Goal: Task Accomplishment & Management: Manage account settings

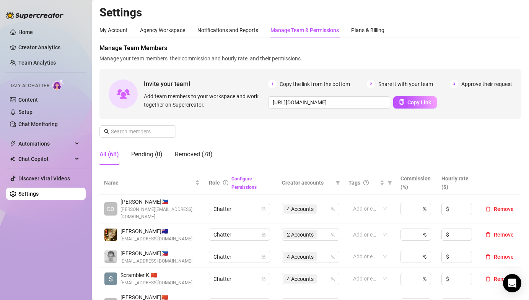
click at [140, 139] on div "Manage Team Members Manage your team members, their commission and hourly rate,…" at bounding box center [311, 108] width 422 height 128
click at [139, 137] on span at bounding box center [138, 132] width 77 height 12
click at [138, 136] on input "text" at bounding box center [138, 131] width 54 height 8
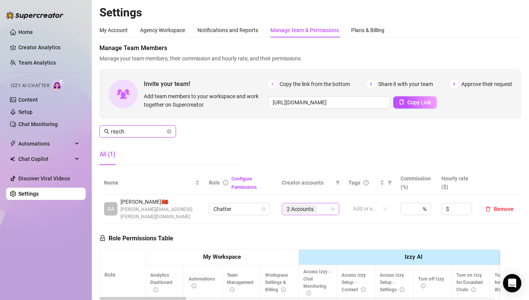
click at [287, 206] on span "2 Accounts" at bounding box center [300, 209] width 27 height 8
type input "raych"
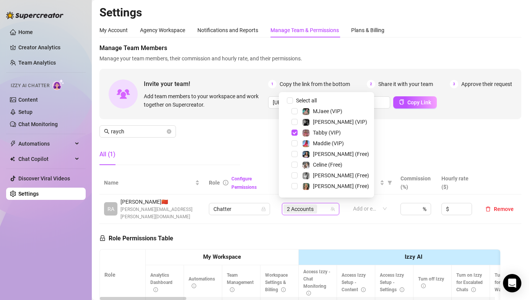
click at [286, 101] on span at bounding box center [285, 100] width 9 height 9
click at [293, 98] on input "Select all" at bounding box center [290, 101] width 6 height 6
checkbox input "false"
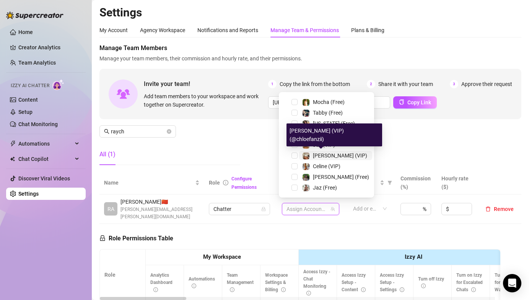
scroll to position [101, 0]
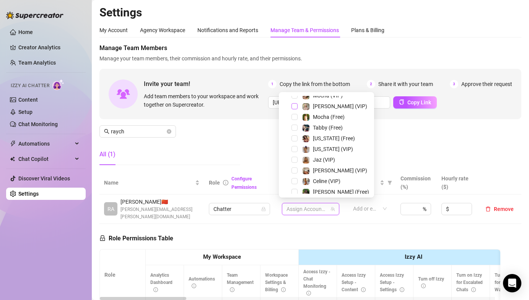
click at [292, 104] on span "Select tree node" at bounding box center [295, 106] width 6 height 6
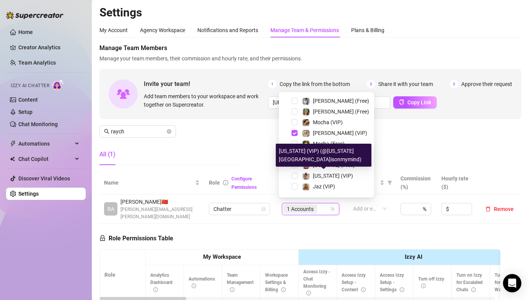
scroll to position [7, 0]
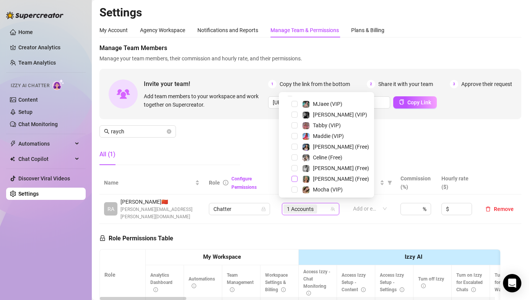
click at [292, 178] on span "Select tree node" at bounding box center [295, 179] width 6 height 6
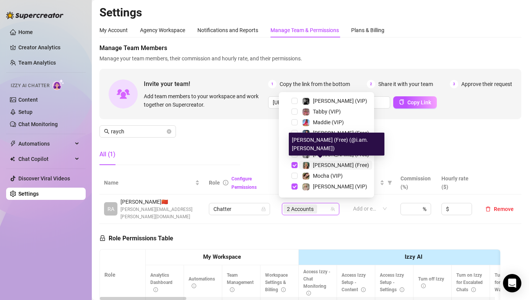
scroll to position [23, 0]
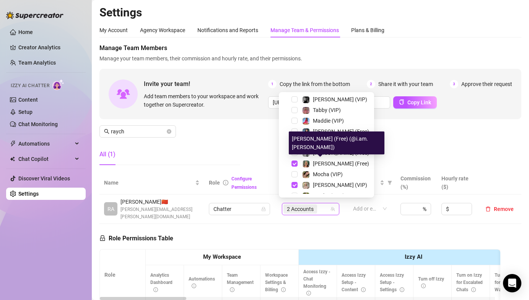
click at [400, 154] on div "Manage Team Members Manage your team members, their commission and hourly rate,…" at bounding box center [311, 108] width 422 height 128
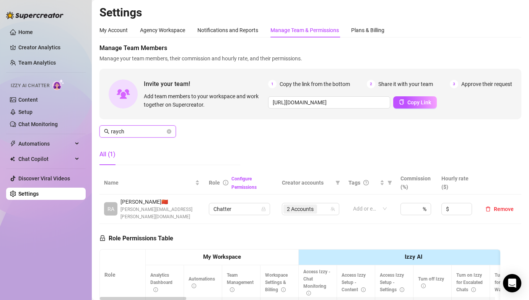
click at [132, 131] on input "raych" at bounding box center [138, 131] width 54 height 8
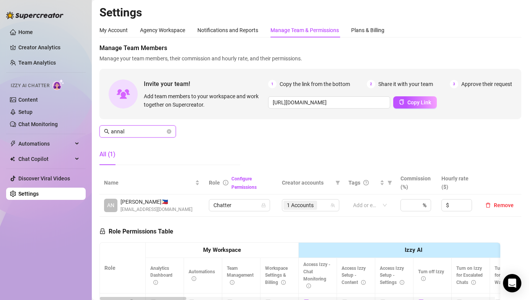
type input "annal"
click at [312, 212] on td "1 Accounts" at bounding box center [311, 206] width 67 height 22
click at [306, 201] on span "1 Accounts" at bounding box center [301, 205] width 34 height 9
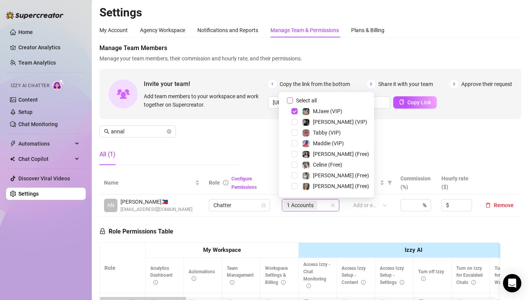
click at [288, 98] on input "Select all" at bounding box center [290, 101] width 6 height 6
checkbox input "false"
click at [295, 132] on span "Select tree node" at bounding box center [295, 133] width 6 height 6
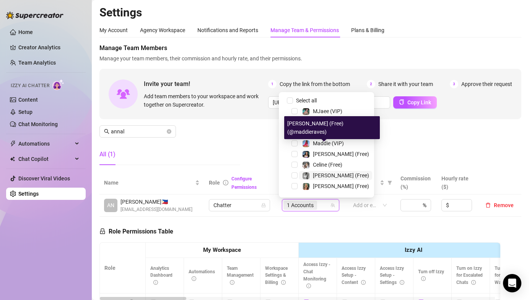
scroll to position [116, 0]
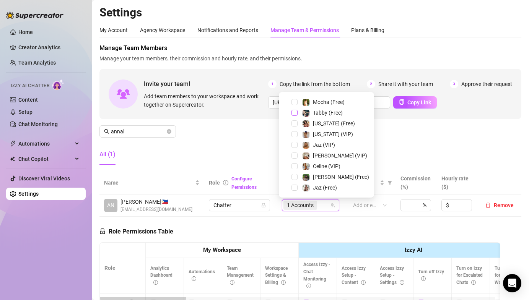
click at [292, 113] on span "Select tree node" at bounding box center [295, 113] width 6 height 6
click at [294, 101] on span "Select tree node" at bounding box center [295, 102] width 6 height 6
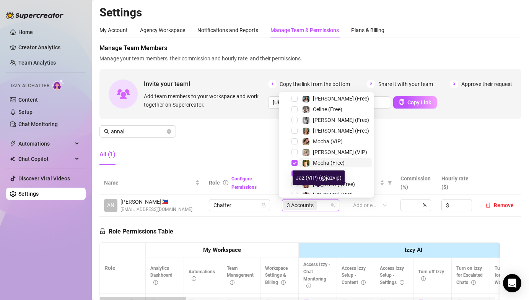
scroll to position [9, 0]
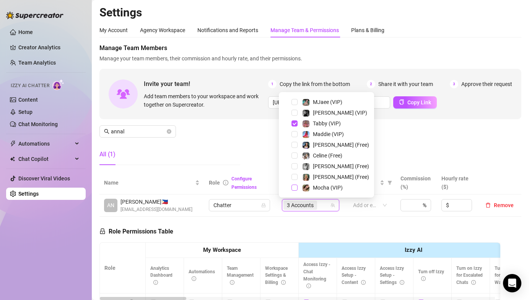
click at [296, 188] on span "Select tree node" at bounding box center [295, 188] width 6 height 6
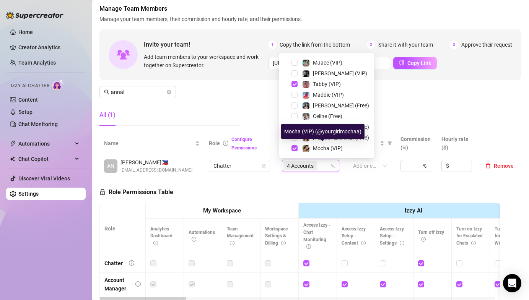
scroll to position [65, 0]
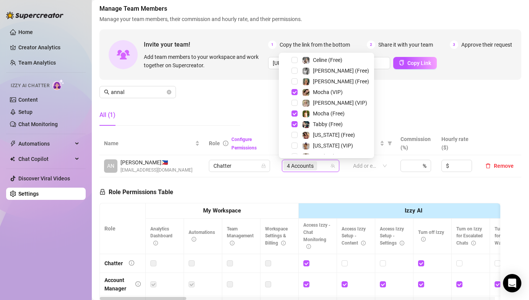
drag, startPoint x: 428, startPoint y: 88, endPoint x: 428, endPoint y: 92, distance: 4.7
click at [428, 88] on div "Manage Team Members Manage your team members, their commission and hourly rate,…" at bounding box center [311, 68] width 422 height 128
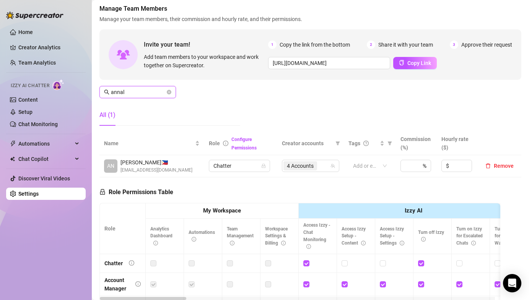
click at [136, 93] on input "annal" at bounding box center [138, 92] width 54 height 8
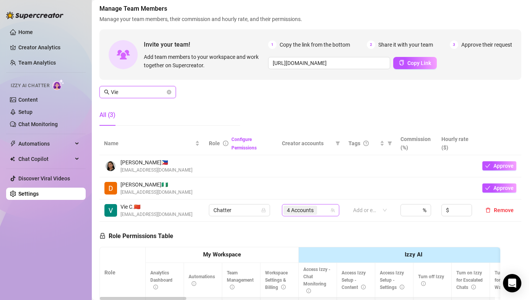
click at [304, 207] on span "4 Accounts" at bounding box center [300, 210] width 27 height 8
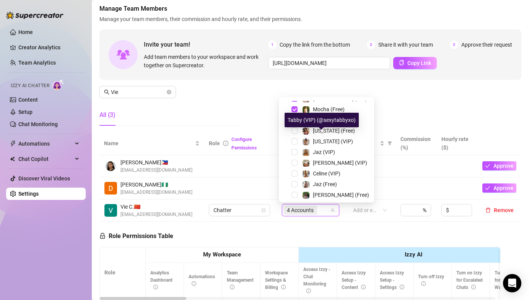
scroll to position [116, 0]
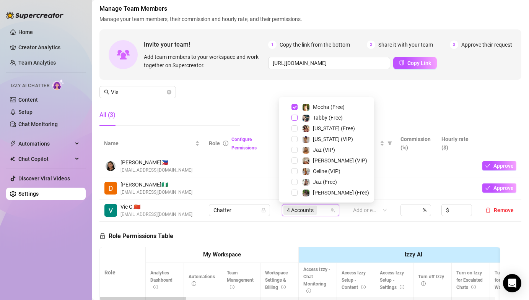
click at [293, 116] on span "Select tree node" at bounding box center [295, 118] width 6 height 6
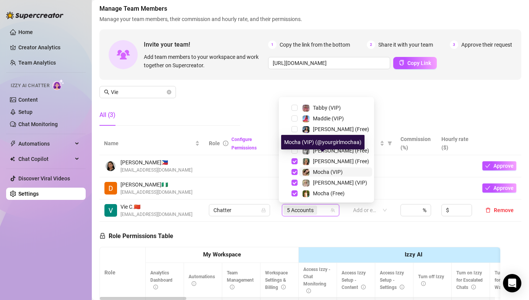
scroll to position [0, 0]
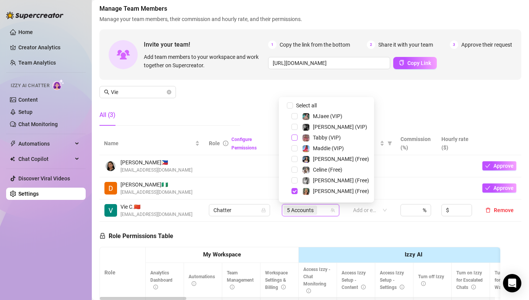
click at [296, 136] on span "Select tree node" at bounding box center [295, 138] width 6 height 6
click at [423, 104] on div "Manage Team Members Manage your team members, their commission and hourly rate,…" at bounding box center [311, 68] width 422 height 128
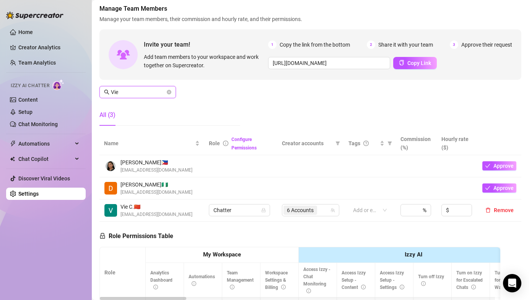
click at [151, 93] on input "Vie" at bounding box center [138, 92] width 54 height 8
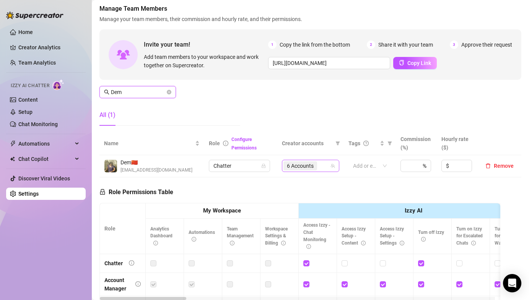
click at [308, 168] on span "6 Accounts" at bounding box center [300, 166] width 27 height 8
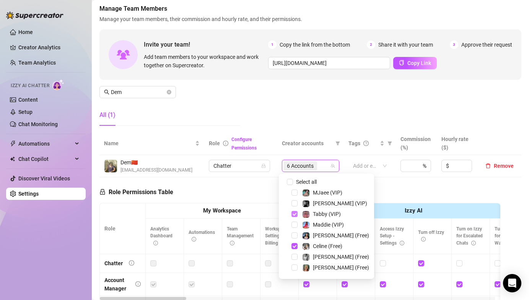
click at [294, 212] on span "Select tree node" at bounding box center [295, 214] width 6 height 6
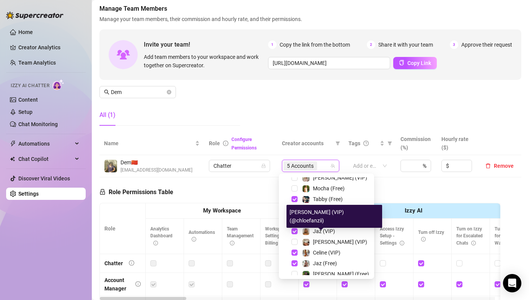
scroll to position [105, 0]
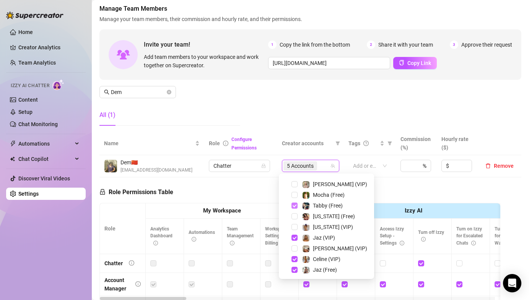
click at [294, 208] on span "Select tree node" at bounding box center [295, 206] width 6 height 6
click at [116, 94] on input "Dem" at bounding box center [138, 92] width 54 height 8
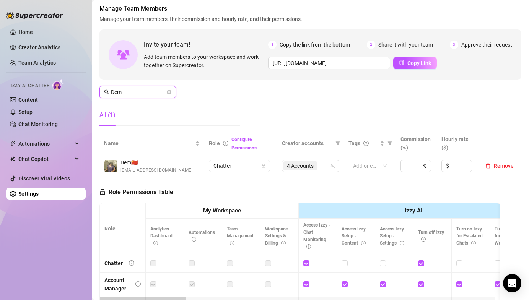
click at [116, 94] on input "Dem" at bounding box center [138, 92] width 54 height 8
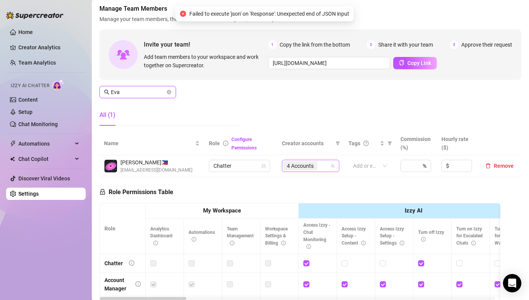
drag, startPoint x: 300, startPoint y: 170, endPoint x: 299, endPoint y: 166, distance: 4.0
click at [299, 170] on span "4 Accounts" at bounding box center [300, 166] width 27 height 8
type input "Eva"
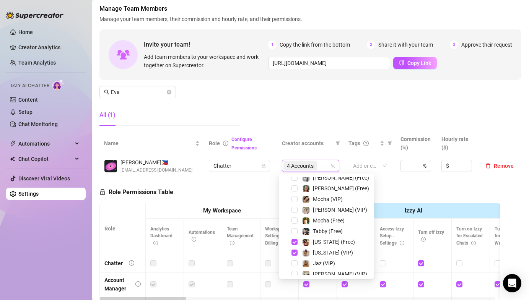
scroll to position [0, 0]
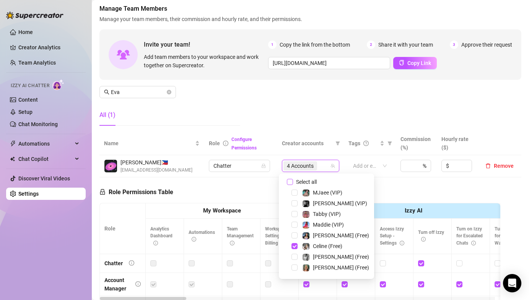
click at [290, 183] on input "Select all" at bounding box center [290, 182] width 6 height 6
checkbox input "false"
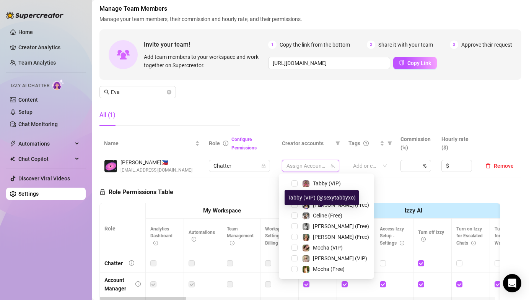
scroll to position [116, 0]
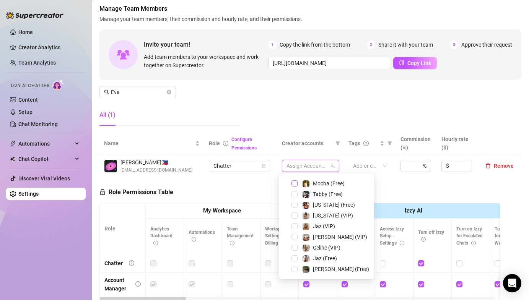
click at [295, 183] on span "Select tree node" at bounding box center [295, 184] width 6 height 6
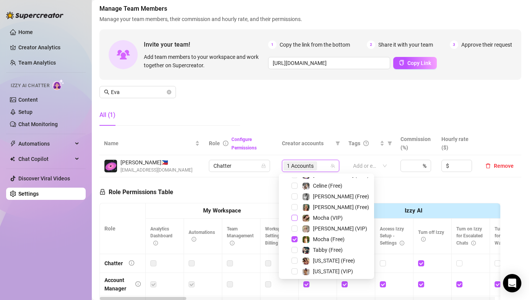
click at [297, 219] on span "Select tree node" at bounding box center [295, 218] width 6 height 6
drag, startPoint x: 305, startPoint y: 115, endPoint x: 336, endPoint y: 192, distance: 83.0
click at [305, 115] on div "Manage Team Members Manage your team members, their commission and hourly rate,…" at bounding box center [311, 68] width 422 height 128
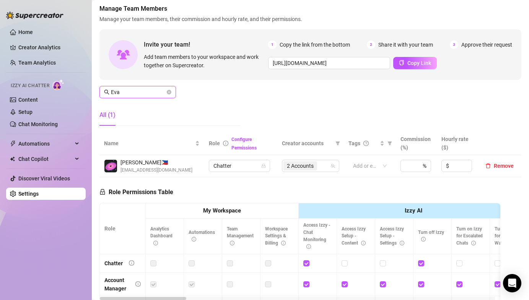
click at [134, 93] on input "Eva" at bounding box center [138, 92] width 54 height 8
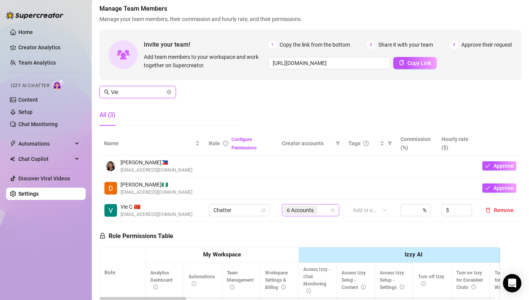
click at [297, 206] on span "6 Accounts" at bounding box center [301, 210] width 34 height 9
type input "Vie"
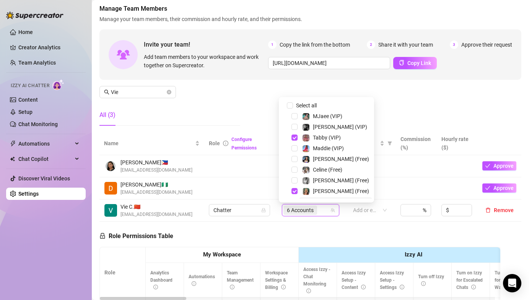
scroll to position [116, 0]
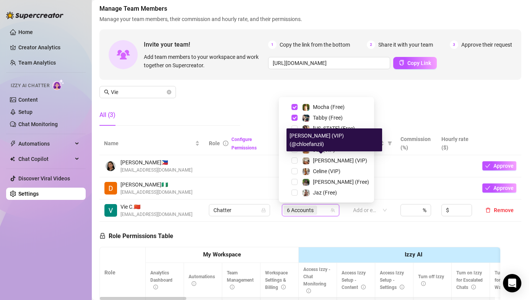
drag, startPoint x: 438, startPoint y: 104, endPoint x: 413, endPoint y: 199, distance: 97.9
click at [438, 104] on div "Manage Team Members Manage your team members, their commission and hourly rate,…" at bounding box center [311, 68] width 422 height 128
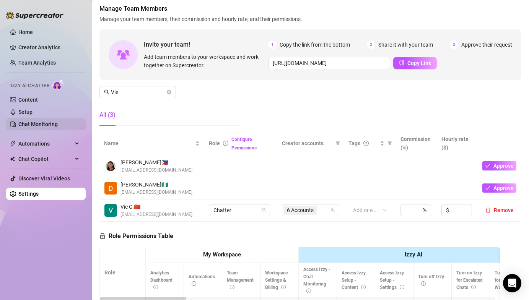
click at [170, 93] on icon "close-circle" at bounding box center [169, 92] width 5 height 5
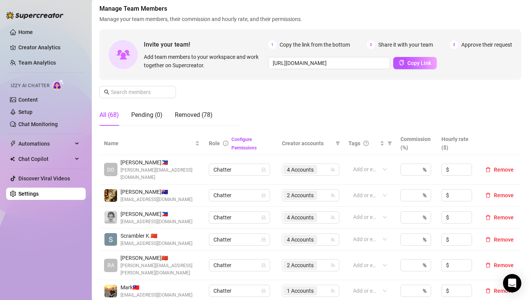
click at [142, 83] on div "Manage Team Members Manage your team members, their commission and hourly rate,…" at bounding box center [311, 68] width 422 height 128
click at [143, 90] on input "text" at bounding box center [138, 92] width 54 height 8
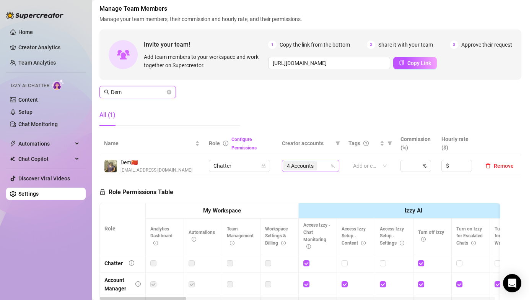
click at [294, 170] on span "4 Accounts" at bounding box center [300, 166] width 27 height 8
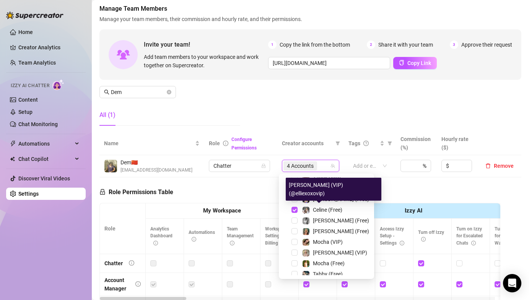
scroll to position [0, 0]
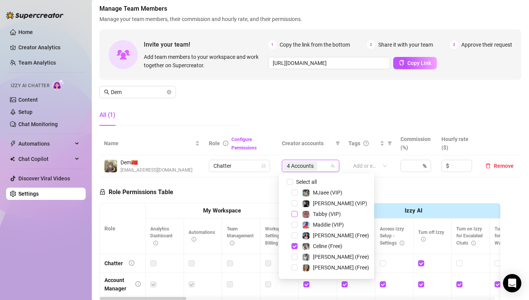
click at [294, 214] on span "Select tree node" at bounding box center [295, 214] width 6 height 6
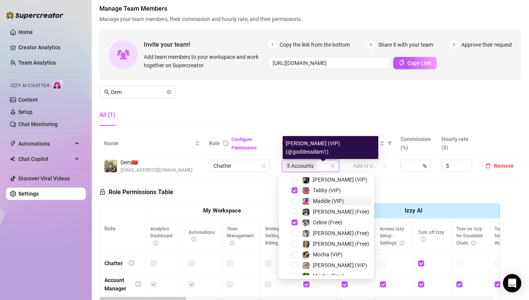
scroll to position [81, 0]
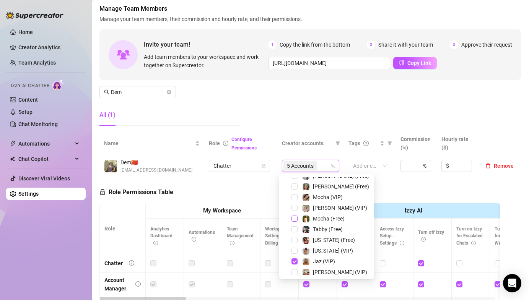
drag, startPoint x: 294, startPoint y: 231, endPoint x: 297, endPoint y: 218, distance: 12.9
click at [294, 231] on span "Select tree node" at bounding box center [295, 230] width 6 height 6
click at [315, 100] on div "Manage Team Members Manage your team members, their commission and hourly rate,…" at bounding box center [311, 68] width 422 height 128
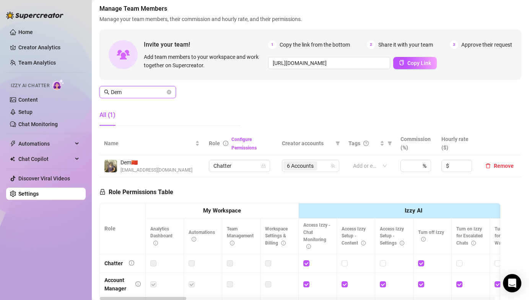
click at [147, 94] on input "Dem" at bounding box center [138, 92] width 54 height 8
click at [289, 163] on span "2 Accounts" at bounding box center [300, 166] width 27 height 8
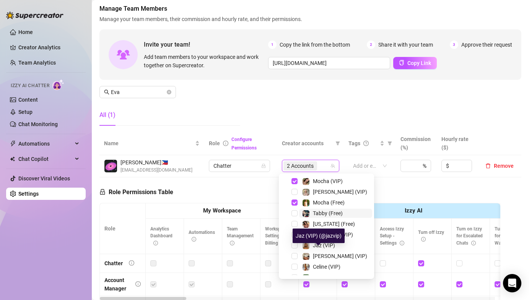
scroll to position [89, 0]
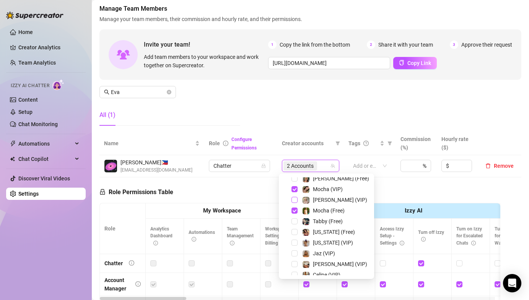
click at [295, 198] on span "Select tree node" at bounding box center [295, 200] width 6 height 6
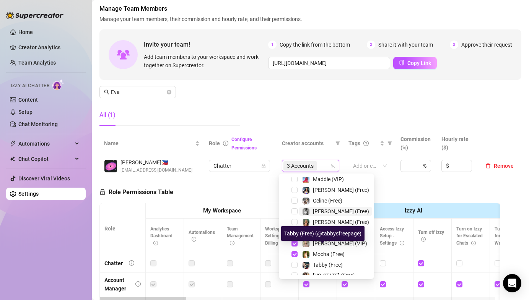
scroll to position [36, 0]
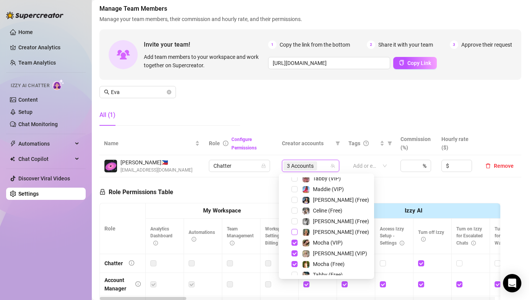
click at [295, 230] on span "Select tree node" at bounding box center [295, 232] width 6 height 6
click at [357, 92] on div "Manage Team Members Manage your team members, their commission and hourly rate,…" at bounding box center [311, 68] width 422 height 128
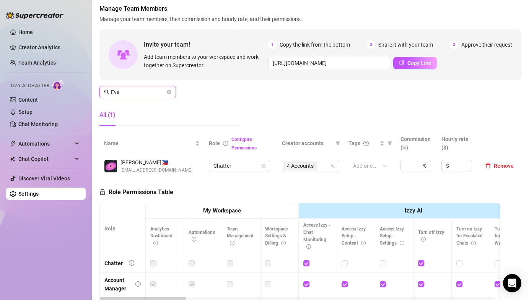
click at [142, 90] on input "Eva" at bounding box center [138, 92] width 54 height 8
click at [298, 165] on span "4 Accounts" at bounding box center [300, 166] width 27 height 8
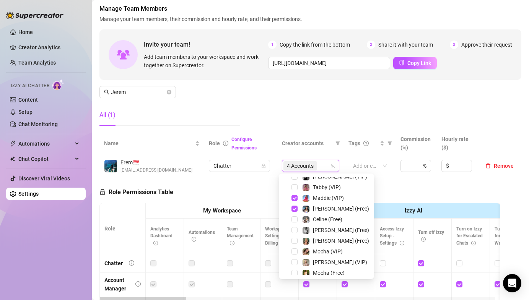
scroll to position [24, 0]
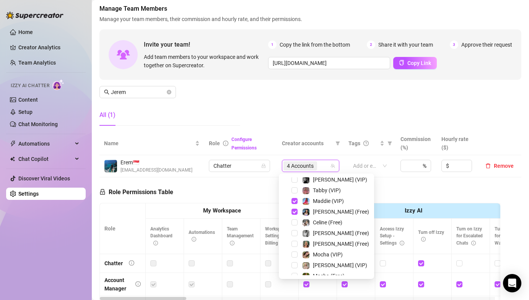
click at [296, 245] on span "Select tree node" at bounding box center [295, 244] width 6 height 6
click at [293, 262] on div "[PERSON_NAME] (VIP)" at bounding box center [326, 265] width 91 height 9
click at [360, 140] on div "Tags" at bounding box center [364, 143] width 30 height 8
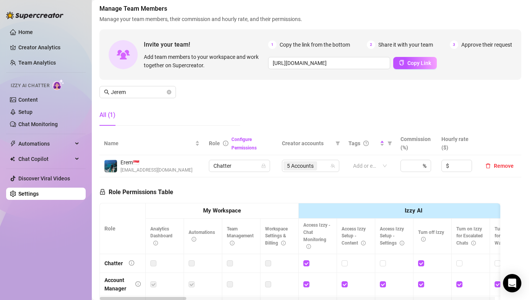
click at [368, 100] on div "Manage Team Members Manage your team members, their commission and hourly rate,…" at bounding box center [311, 68] width 422 height 128
click at [304, 166] on span "5 Accounts" at bounding box center [300, 166] width 27 height 8
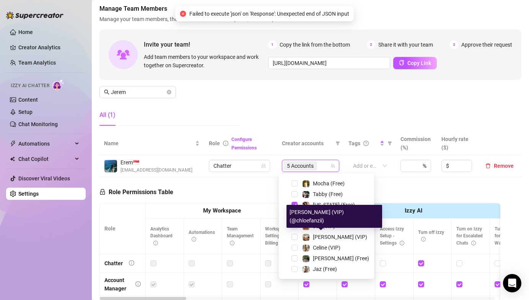
scroll to position [38, 0]
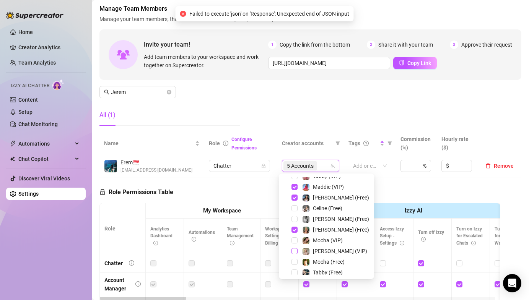
click at [294, 252] on span "Select tree node" at bounding box center [295, 251] width 6 height 6
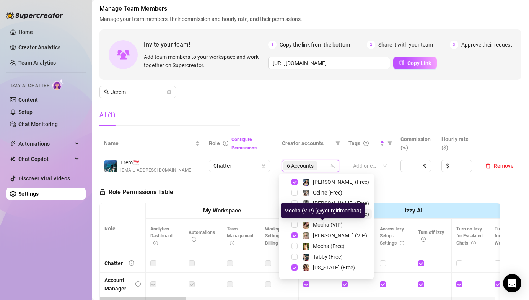
scroll to position [57, 0]
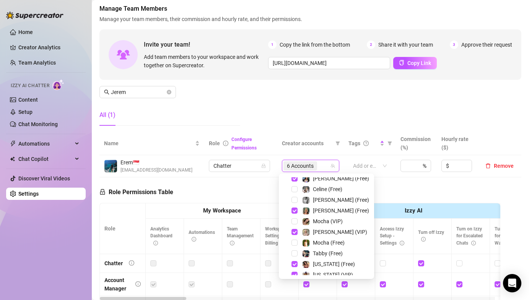
click at [368, 104] on div "Manage Team Members Manage your team members, their commission and hourly rate,…" at bounding box center [311, 68] width 422 height 128
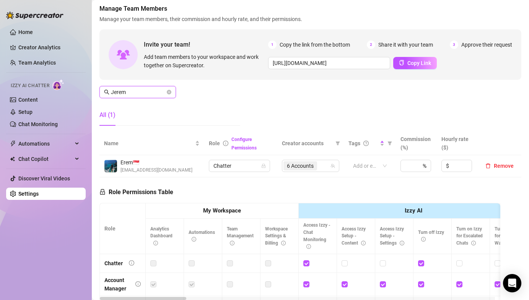
click at [143, 88] on input "Jerem" at bounding box center [138, 92] width 54 height 8
click at [299, 164] on span "4 Accounts" at bounding box center [300, 166] width 27 height 8
type input "Eva"
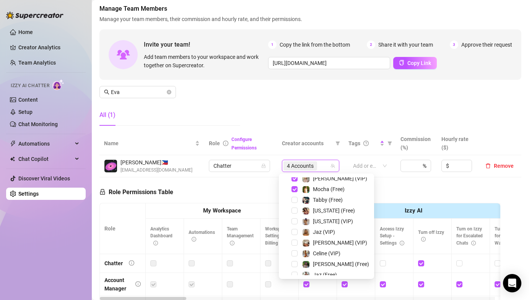
scroll to position [98, 0]
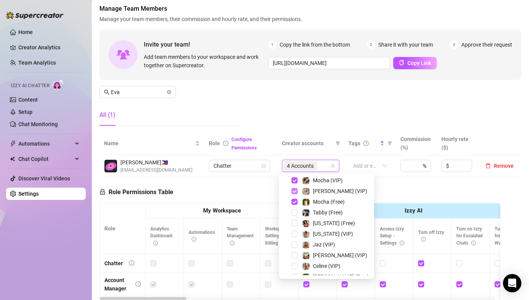
click at [295, 190] on span "Select tree node" at bounding box center [295, 191] width 6 height 6
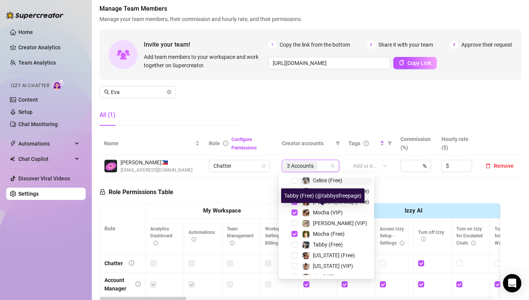
scroll to position [33, 0]
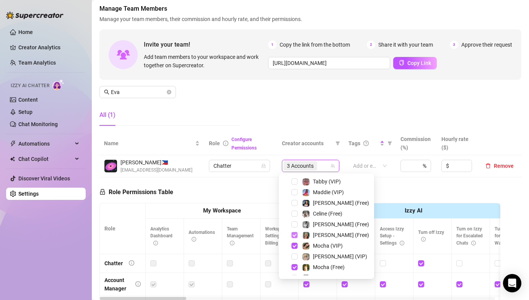
click at [295, 235] on span "Select tree node" at bounding box center [295, 235] width 6 height 6
click at [344, 97] on div "Manage Team Members Manage your team members, their commission and hourly rate,…" at bounding box center [311, 68] width 422 height 128
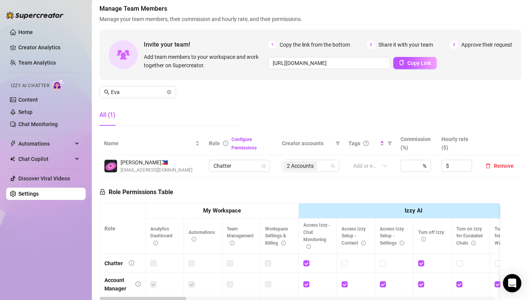
click at [274, 89] on div "Manage Team Members Manage your team members, their commission and hourly rate,…" at bounding box center [311, 68] width 422 height 128
click at [170, 91] on icon "close-circle" at bounding box center [169, 92] width 5 height 5
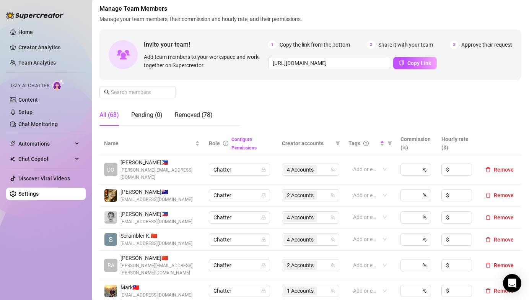
click at [245, 98] on div "Manage Team Members Manage your team members, their commission and hourly rate,…" at bounding box center [311, 68] width 422 height 128
click at [32, 62] on link "Team Analytics" at bounding box center [37, 63] width 38 height 6
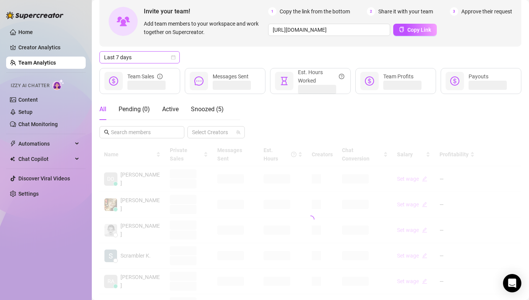
click at [147, 55] on span "Last 7 days" at bounding box center [139, 57] width 71 height 11
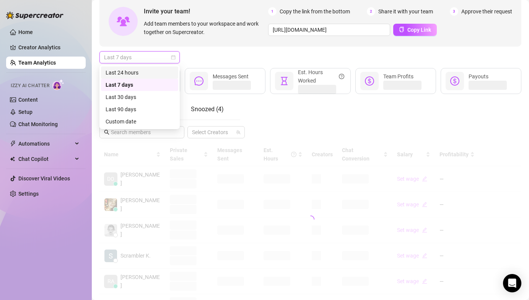
click at [142, 68] on div "Last 24 hours" at bounding box center [139, 73] width 77 height 12
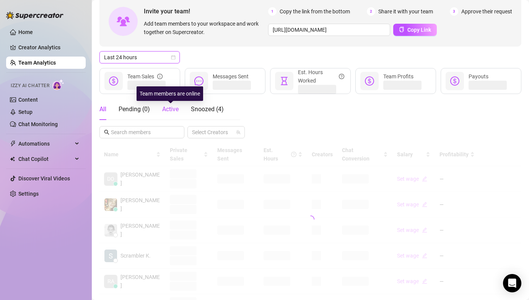
drag, startPoint x: 170, startPoint y: 109, endPoint x: 179, endPoint y: 102, distance: 12.0
click at [169, 109] on span "Active" at bounding box center [170, 109] width 16 height 7
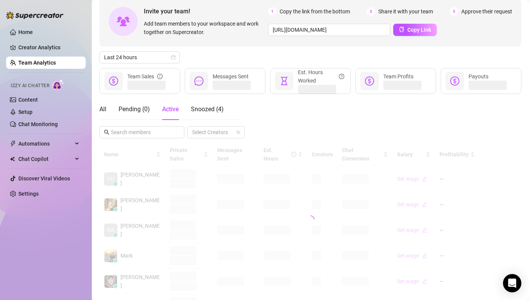
click at [220, 60] on div "Last 24 hours" at bounding box center [311, 57] width 422 height 12
click at [281, 106] on div "All Pending ( 0 ) Active Snoozed ( 4 ) Select Creators" at bounding box center [311, 119] width 422 height 40
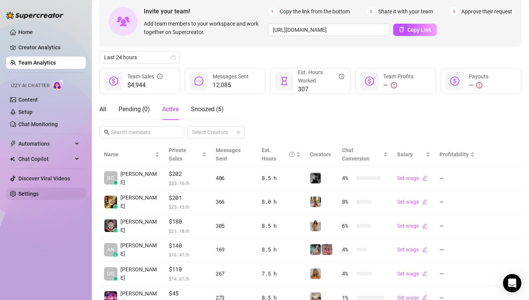
click at [39, 197] on link "Settings" at bounding box center [28, 194] width 20 height 6
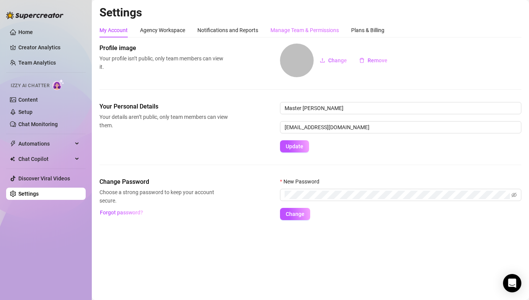
click at [301, 25] on div "Manage Team & Permissions" at bounding box center [305, 30] width 69 height 15
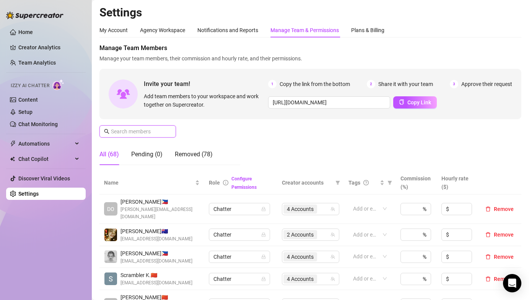
click at [138, 130] on input "text" at bounding box center [138, 131] width 54 height 8
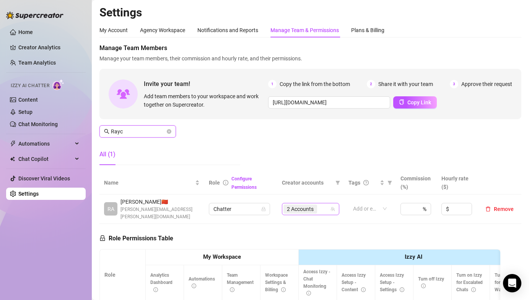
click at [295, 205] on span "2 Accounts" at bounding box center [300, 209] width 27 height 8
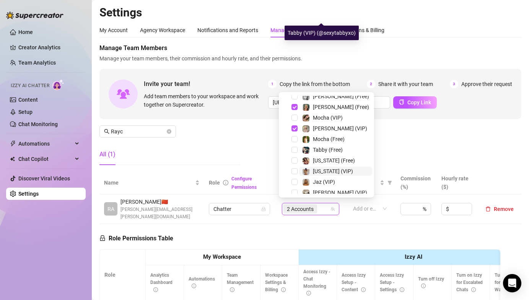
scroll to position [116, 0]
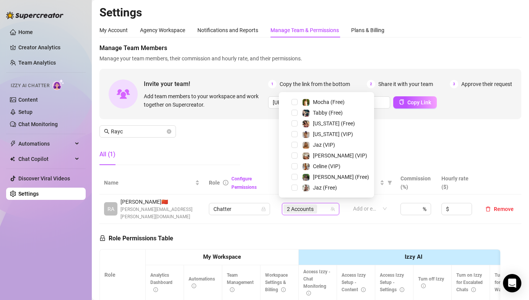
click at [296, 134] on span "Select tree node" at bounding box center [295, 134] width 6 height 6
click at [297, 125] on span "Select tree node" at bounding box center [295, 124] width 6 height 6
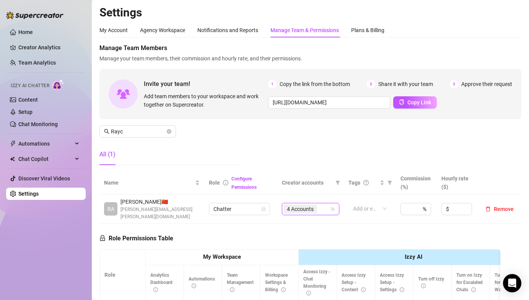
click at [219, 131] on div "Manage Team Members Manage your team members, their commission and hourly rate,…" at bounding box center [311, 108] width 422 height 128
click at [242, 134] on div "Manage Team Members Manage your team members, their commission and hourly rate,…" at bounding box center [311, 108] width 422 height 128
click at [129, 130] on input "Rayc" at bounding box center [138, 131] width 54 height 8
click at [130, 130] on input "Rayc" at bounding box center [138, 131] width 54 height 8
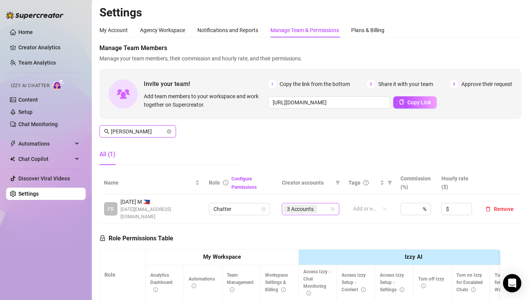
click at [301, 210] on span "3 Accounts" at bounding box center [301, 209] width 34 height 9
type input "[PERSON_NAME]"
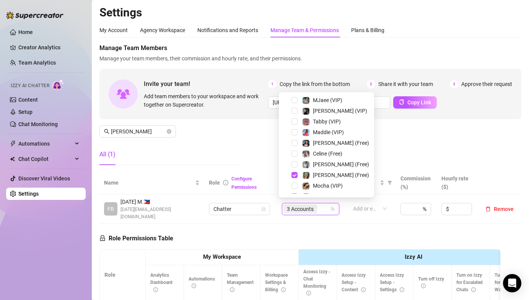
scroll to position [100, 0]
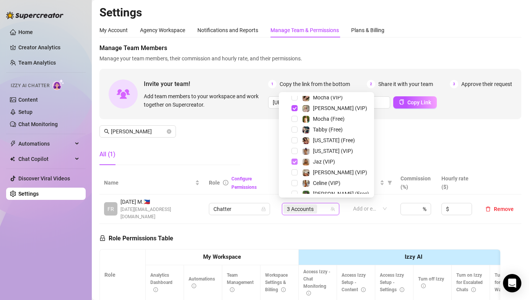
click at [296, 161] on span "Select tree node" at bounding box center [295, 162] width 6 height 6
click at [476, 125] on div "Manage Team Members Manage your team members, their commission and hourly rate,…" at bounding box center [311, 108] width 422 height 128
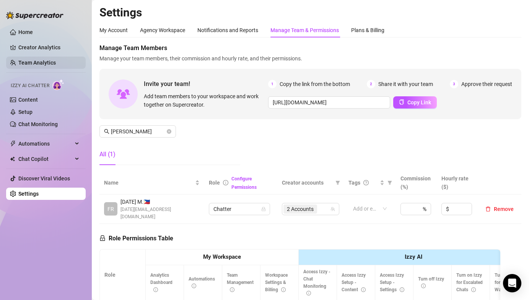
click at [45, 64] on link "Team Analytics" at bounding box center [37, 63] width 38 height 6
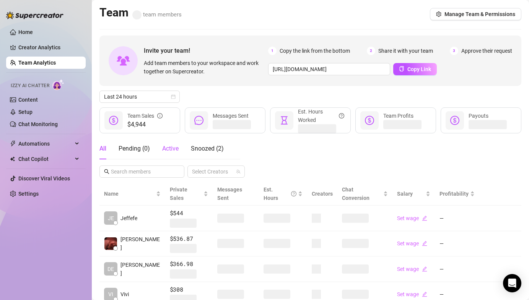
drag, startPoint x: 171, startPoint y: 147, endPoint x: 175, endPoint y: 142, distance: 6.8
click at [171, 147] on span "Active" at bounding box center [170, 148] width 16 height 7
click at [203, 87] on div "Invite your team! Add team members to your workspace and work together on Super…" at bounding box center [311, 259] width 422 height 447
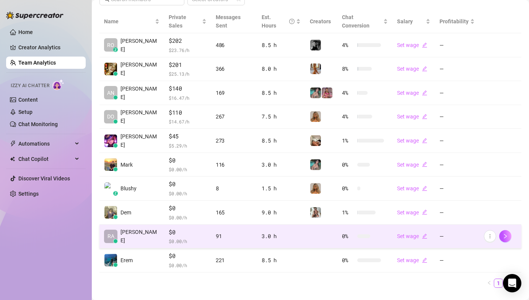
scroll to position [181, 0]
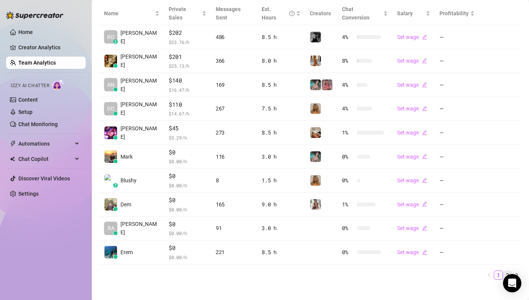
drag, startPoint x: 502, startPoint y: 266, endPoint x: 487, endPoint y: 251, distance: 20.8
click at [504, 271] on link "2" at bounding box center [508, 275] width 8 height 8
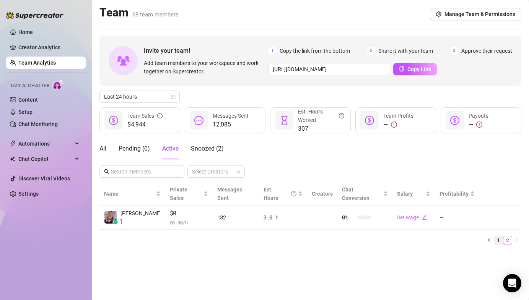
click at [500, 237] on link "1" at bounding box center [499, 241] width 8 height 8
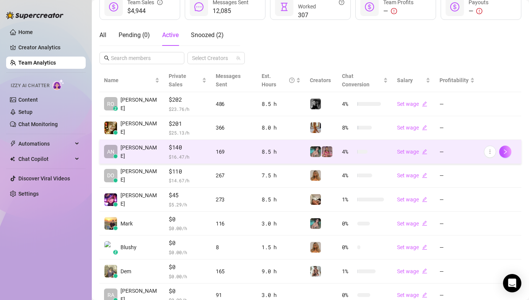
scroll to position [181, 0]
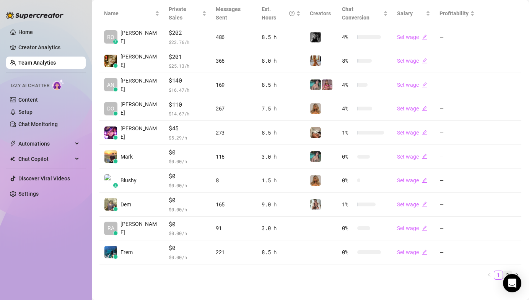
click at [503, 262] on div "Name Private Sales Messages Sent Est. Hours Creators Chat Conversion Salary Pro…" at bounding box center [311, 141] width 422 height 278
click at [504, 271] on link "2" at bounding box center [508, 275] width 8 height 8
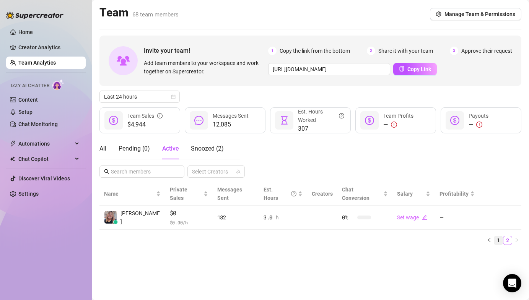
click at [496, 237] on link "1" at bounding box center [499, 241] width 8 height 8
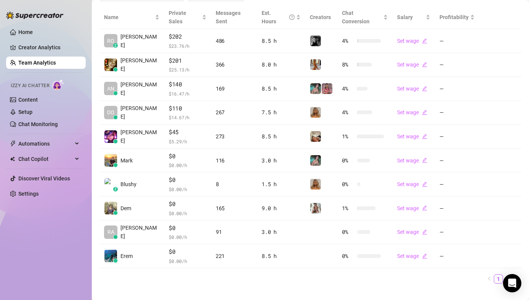
scroll to position [171, 0]
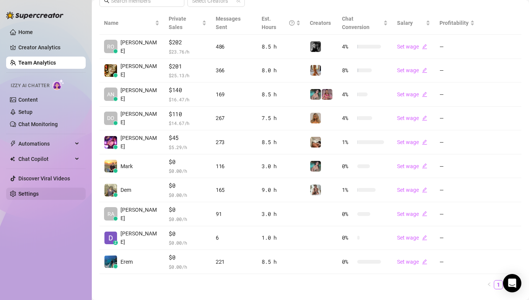
click at [39, 196] on link "Settings" at bounding box center [28, 194] width 20 height 6
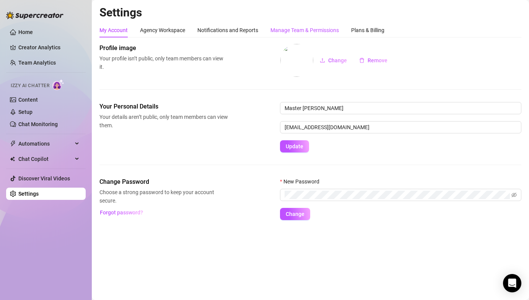
click at [273, 32] on div "Manage Team & Permissions" at bounding box center [305, 30] width 69 height 8
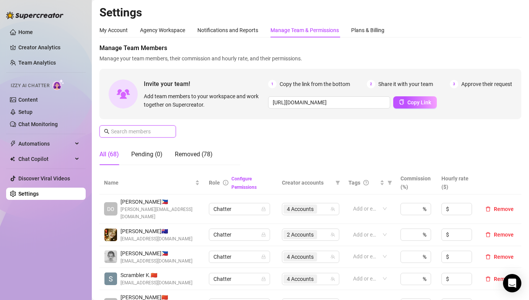
click at [132, 134] on input "text" at bounding box center [138, 131] width 54 height 8
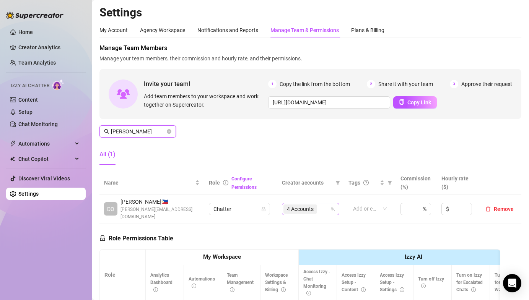
click at [302, 205] on span "4 Accounts" at bounding box center [300, 209] width 27 height 8
type input "[PERSON_NAME]"
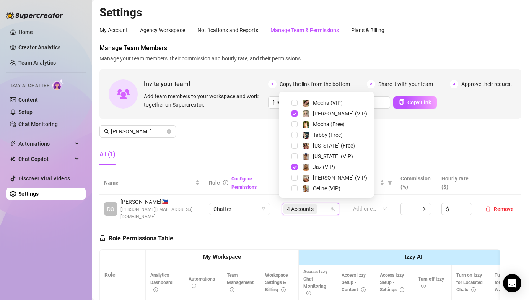
scroll to position [54, 0]
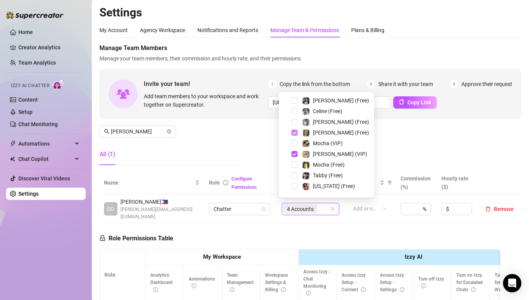
click at [294, 134] on span "Select tree node" at bounding box center [295, 133] width 6 height 6
click at [295, 153] on span "Select tree node" at bounding box center [295, 154] width 6 height 6
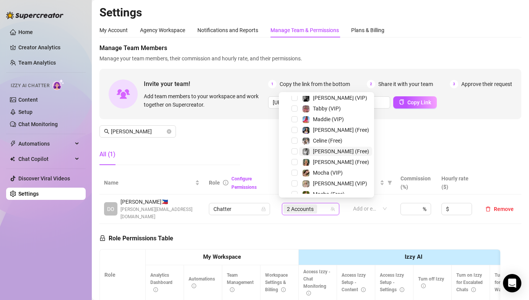
scroll to position [0, 0]
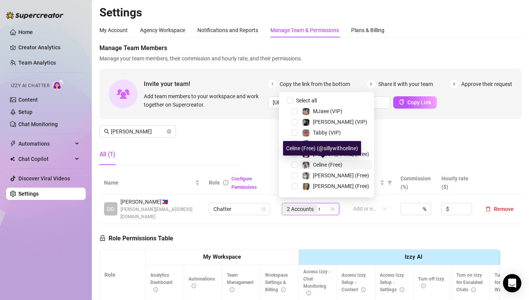
type input "mo"
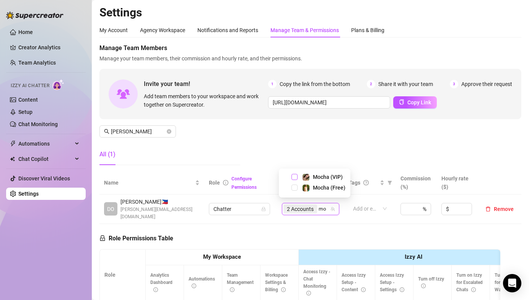
click at [295, 178] on span "Select tree node" at bounding box center [295, 177] width 6 height 6
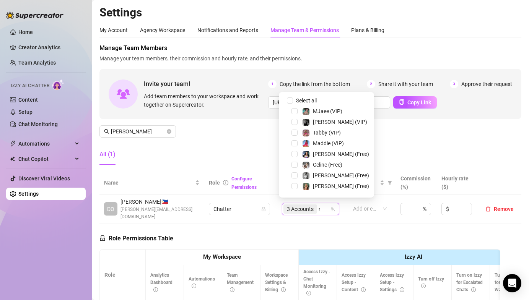
type input "moc"
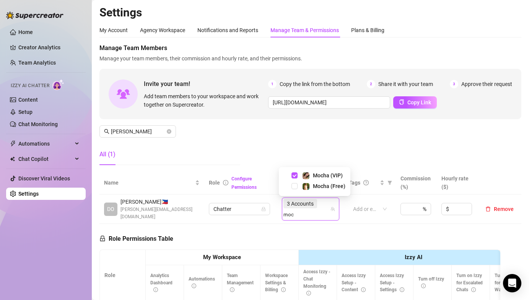
click at [298, 186] on div "Mocha (Free)" at bounding box center [315, 186] width 68 height 9
click at [297, 184] on span "Select tree node" at bounding box center [295, 186] width 6 height 6
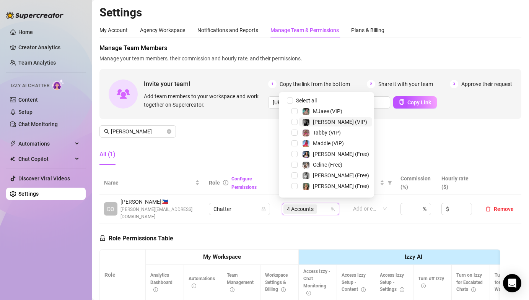
click at [315, 124] on span "[PERSON_NAME] (VIP)" at bounding box center [340, 122] width 54 height 6
drag, startPoint x: 293, startPoint y: 121, endPoint x: 317, endPoint y: 129, distance: 25.1
click at [293, 121] on span "Select tree node" at bounding box center [295, 122] width 6 height 6
click at [417, 137] on div "Manage Team Members Manage your team members, their commission and hourly rate,…" at bounding box center [311, 108] width 422 height 128
click at [302, 205] on span "4 Accounts" at bounding box center [300, 209] width 27 height 8
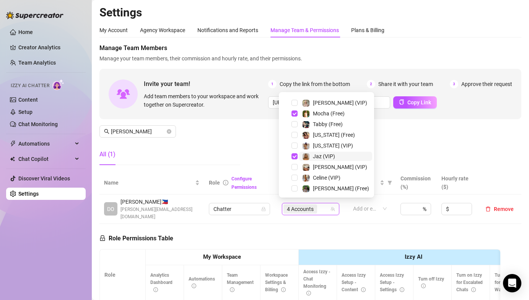
scroll to position [116, 0]
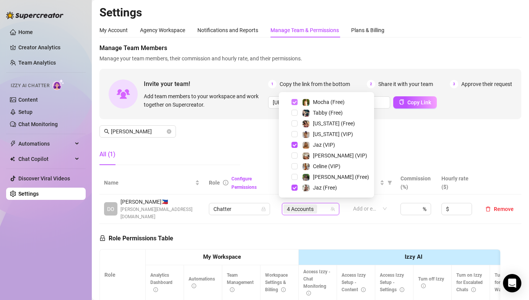
click at [294, 100] on span "Select tree node" at bounding box center [295, 102] width 6 height 6
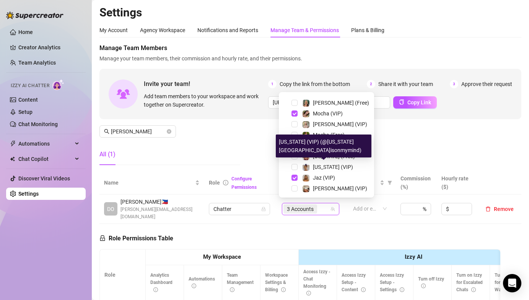
scroll to position [74, 0]
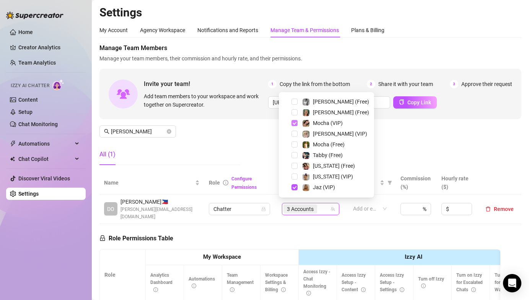
click at [294, 123] on span "Select tree node" at bounding box center [295, 123] width 6 height 6
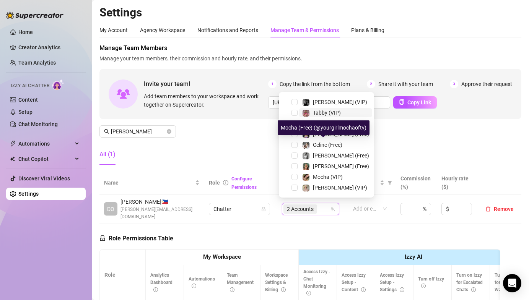
scroll to position [0, 0]
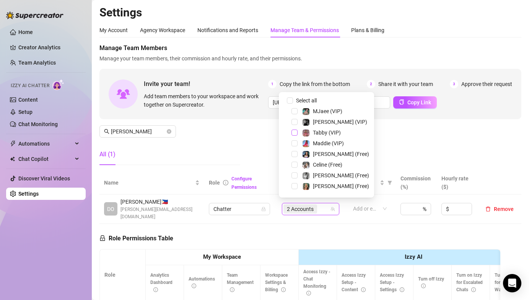
click at [294, 132] on span "Select tree node" at bounding box center [295, 133] width 6 height 6
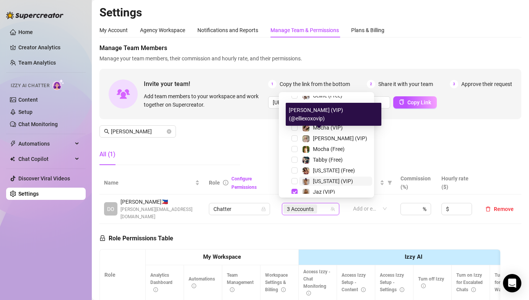
scroll to position [76, 0]
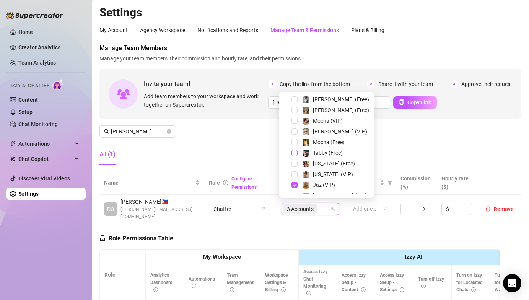
click at [293, 152] on span "Select tree node" at bounding box center [295, 153] width 6 height 6
click at [395, 147] on div "Manage Team Members Manage your team members, their commission and hourly rate,…" at bounding box center [311, 108] width 422 height 128
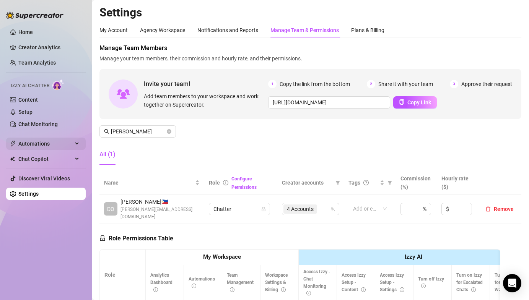
click at [49, 145] on span "Automations" at bounding box center [45, 144] width 54 height 12
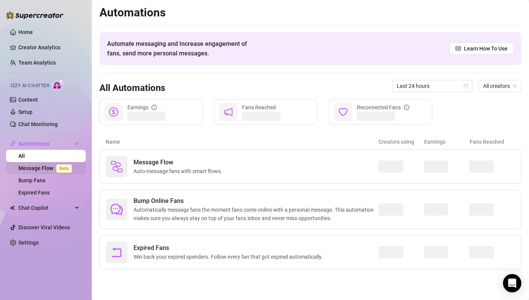
click at [45, 165] on link "Message Flow Beta" at bounding box center [46, 168] width 57 height 6
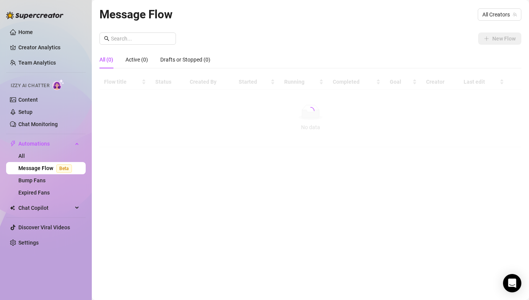
click at [337, 20] on div "Message Flow All Creators" at bounding box center [311, 14] width 422 height 18
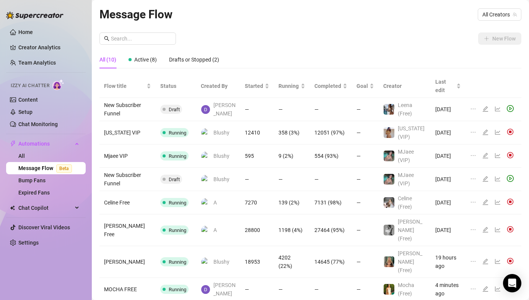
click at [283, 18] on div "Message Flow All Creators" at bounding box center [311, 14] width 422 height 18
click at [150, 63] on div "Active (8)" at bounding box center [143, 60] width 28 height 8
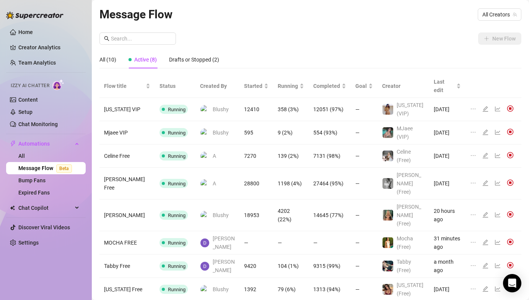
click at [175, 270] on div "Flow title Status Created By Started Running Completed Goal Creator Last edit […" at bounding box center [311, 199] width 422 height 248
